Goal: Use online tool/utility

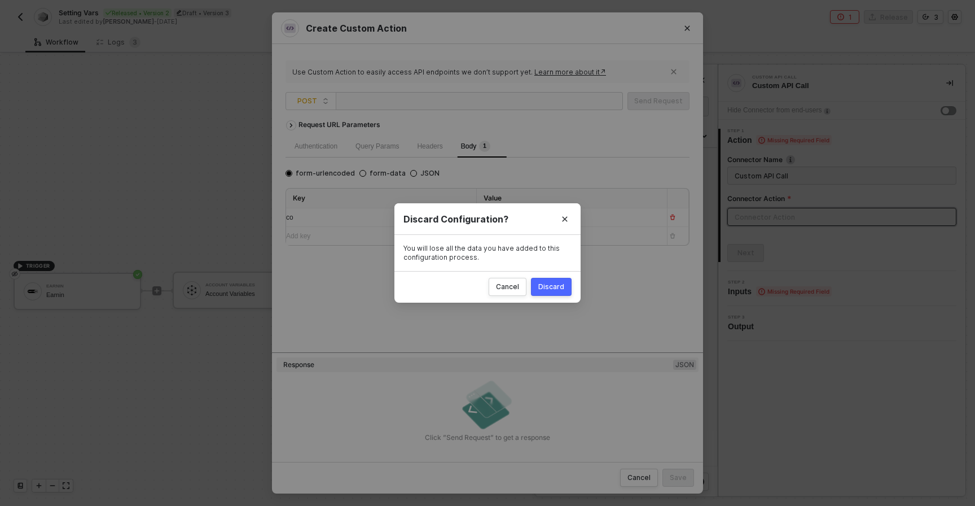
click at [546, 280] on button "Discard" at bounding box center [551, 287] width 41 height 18
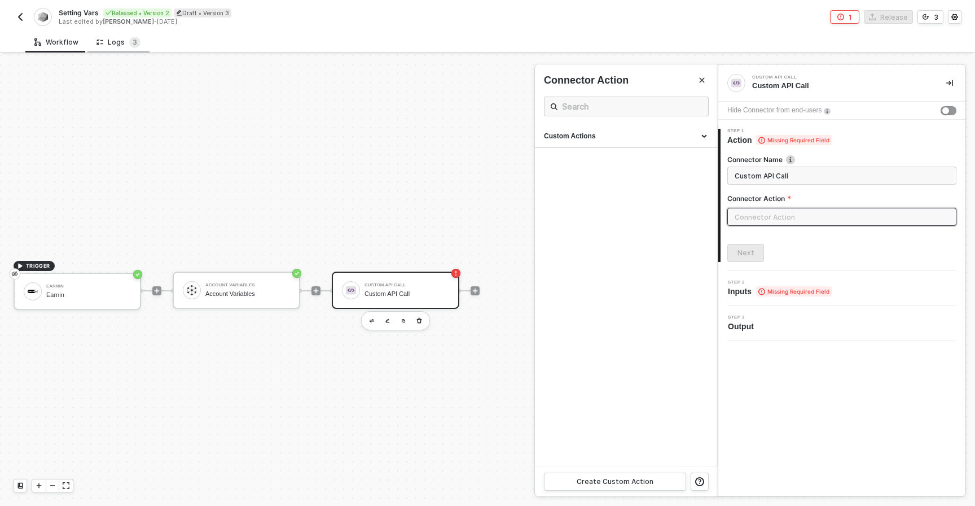
click at [97, 37] on div "Logs 3" at bounding box center [118, 42] width 44 height 11
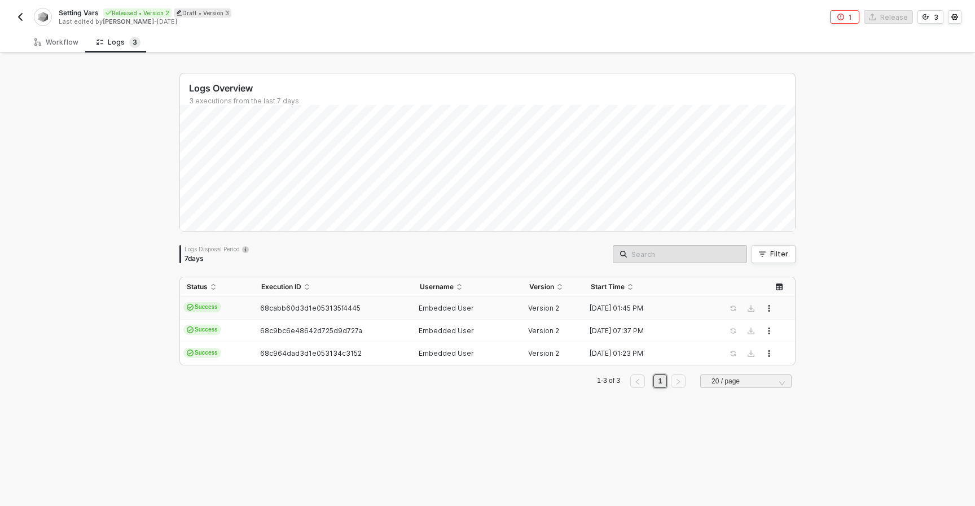
click at [391, 309] on div "68cabb60d3d1e053135f4445" at bounding box center [328, 308] width 149 height 9
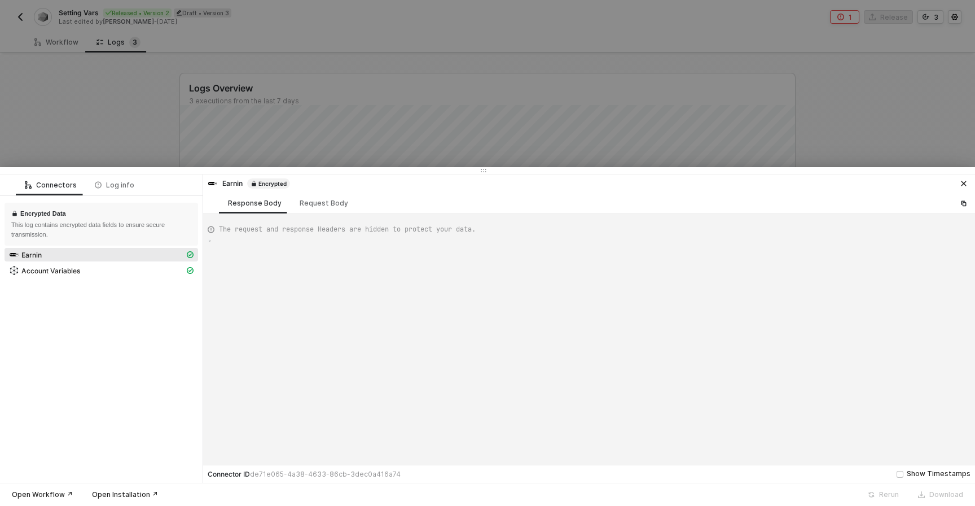
type textarea "{ "json": { "body": { "CompanyId": "[ENCRYPTED]", "SbId": "[ENCRYPTED]", "Url":…"
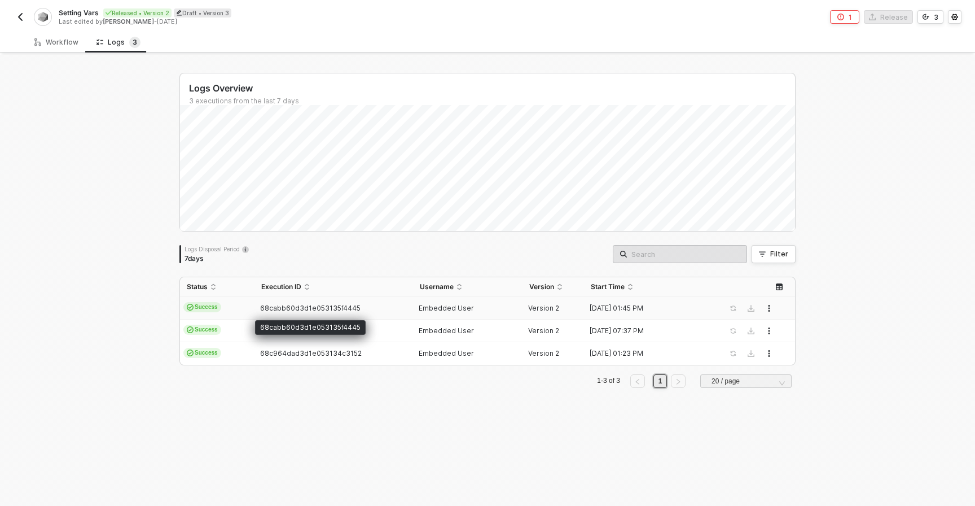
click at [383, 306] on div "68cabb60d3d1e053135f4445" at bounding box center [328, 308] width 149 height 9
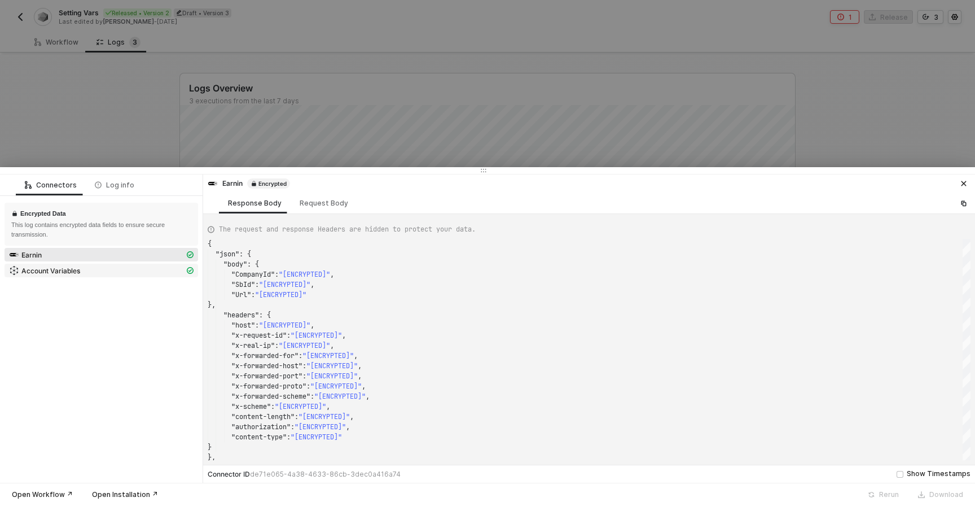
click at [54, 273] on span "Account Variables" at bounding box center [50, 270] width 59 height 9
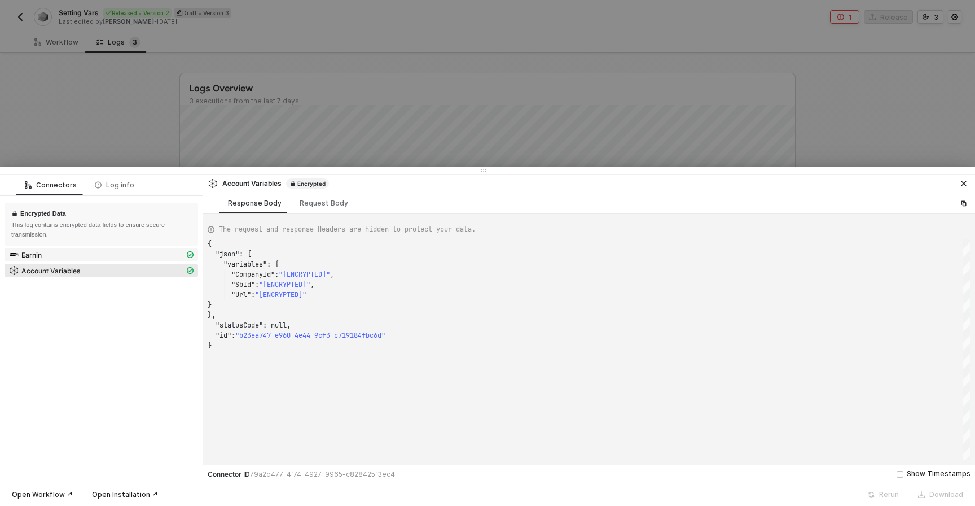
click at [73, 258] on div "Earnin" at bounding box center [96, 254] width 175 height 10
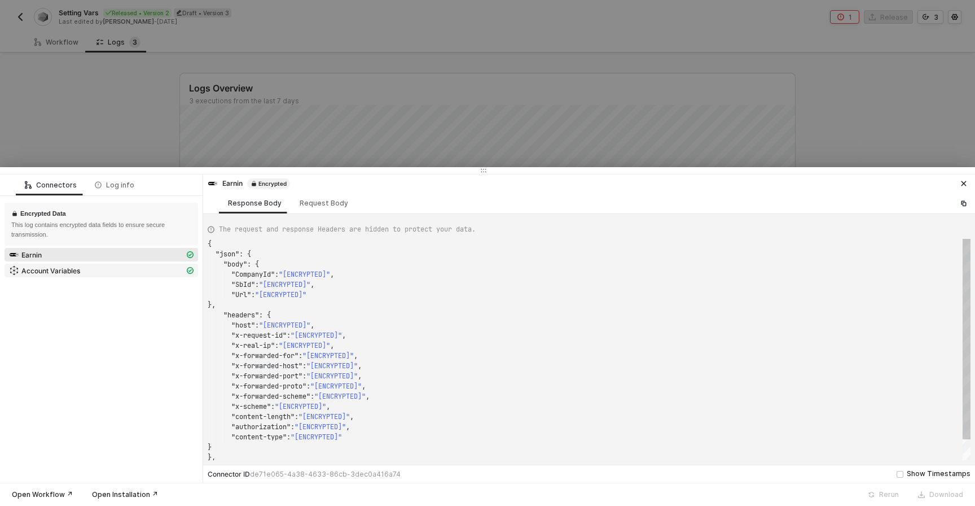
click at [84, 269] on div "Account Variables" at bounding box center [96, 270] width 175 height 10
type textarea "{ "json": { "variables": { "CompanyId": "[ENCRYPTED]", "SbId": "[ENCRYPTED]", "…"
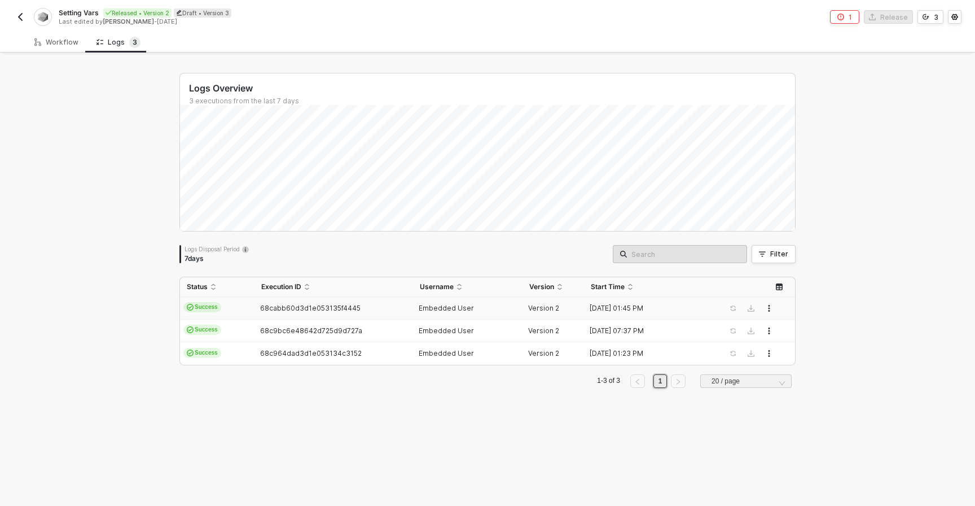
click at [393, 312] on div "68cabb60d3d1e053135f4445" at bounding box center [328, 308] width 149 height 9
